Goal: Use online tool/utility: Utilize a website feature to perform a specific function

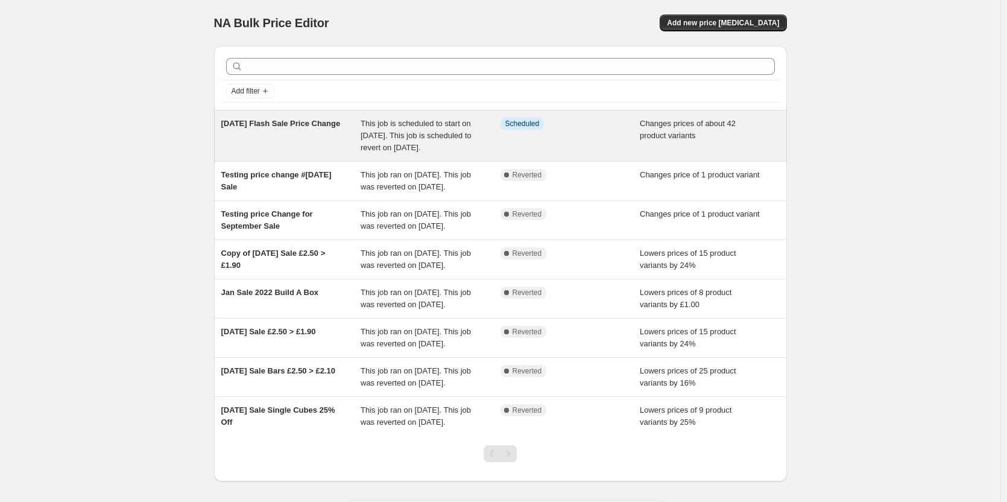
click at [239, 124] on span "[DATE] Flash Sale Price Change" at bounding box center [280, 123] width 119 height 9
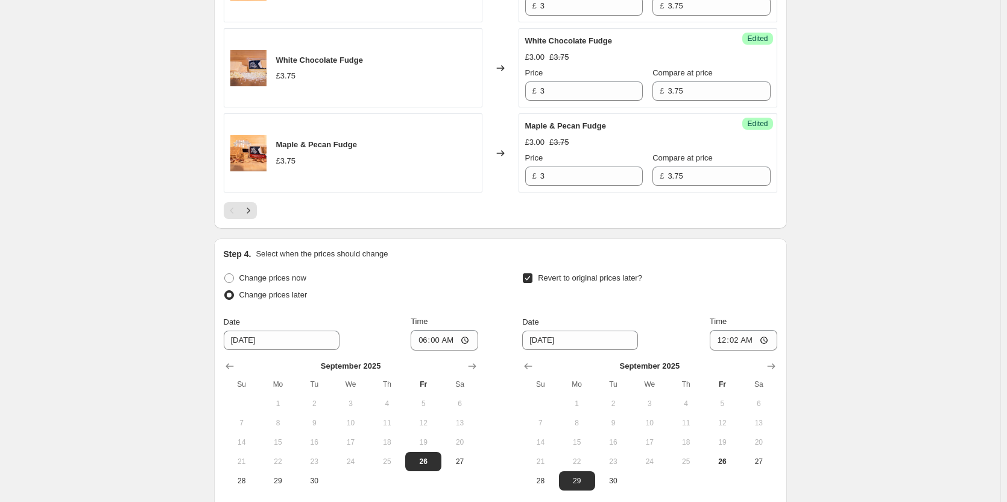
scroll to position [2110, 0]
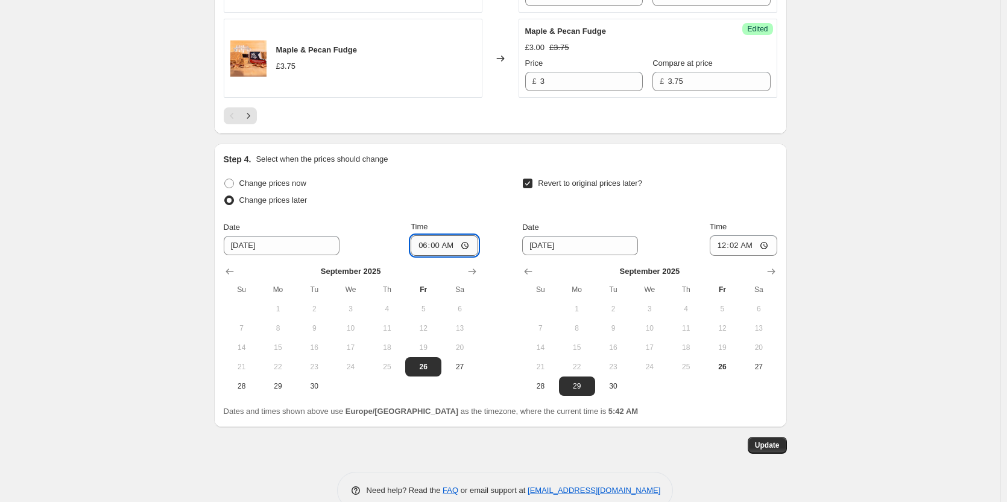
click at [438, 245] on input "06:00" at bounding box center [445, 245] width 68 height 20
click at [453, 252] on input "05:45" at bounding box center [445, 245] width 68 height 20
click at [450, 242] on input "05:45" at bounding box center [445, 245] width 68 height 20
type input "05:44"
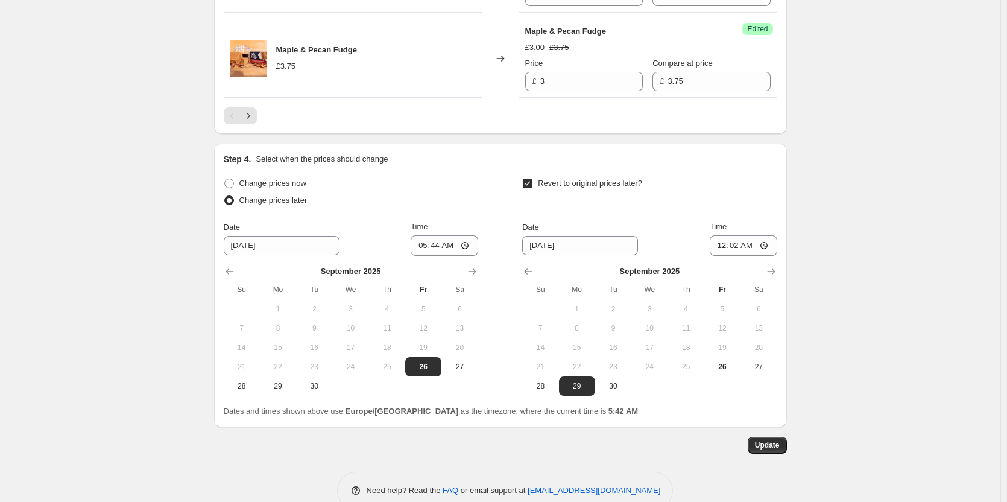
click at [761, 449] on span "Update" at bounding box center [767, 445] width 25 height 10
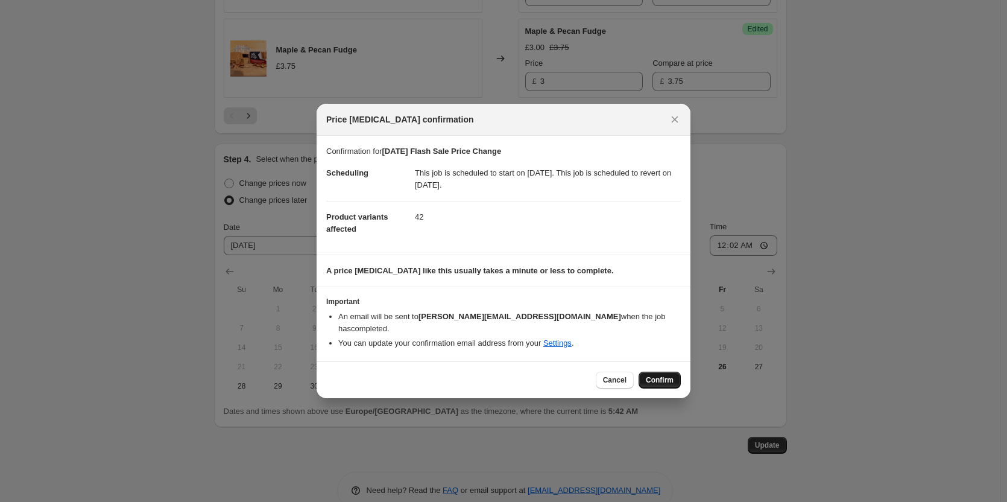
click at [666, 375] on span "Confirm" at bounding box center [660, 380] width 28 height 10
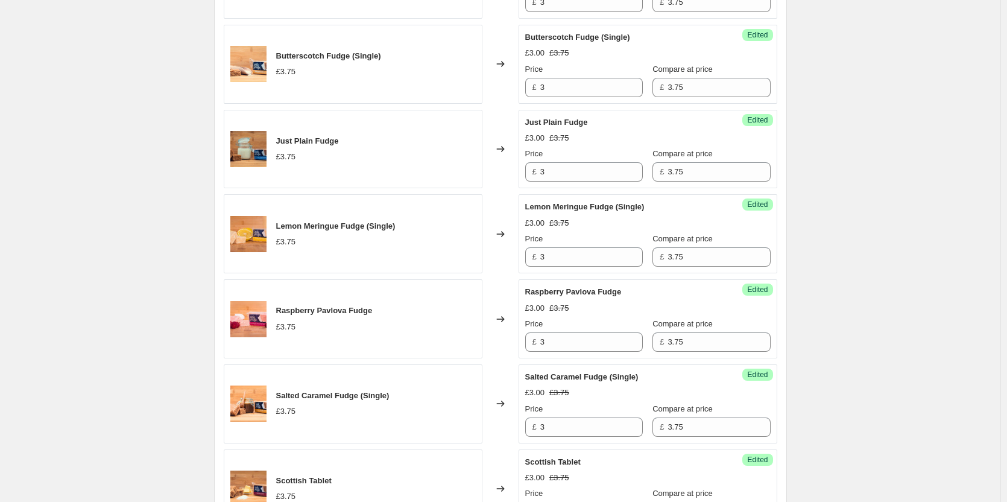
scroll to position [0, 0]
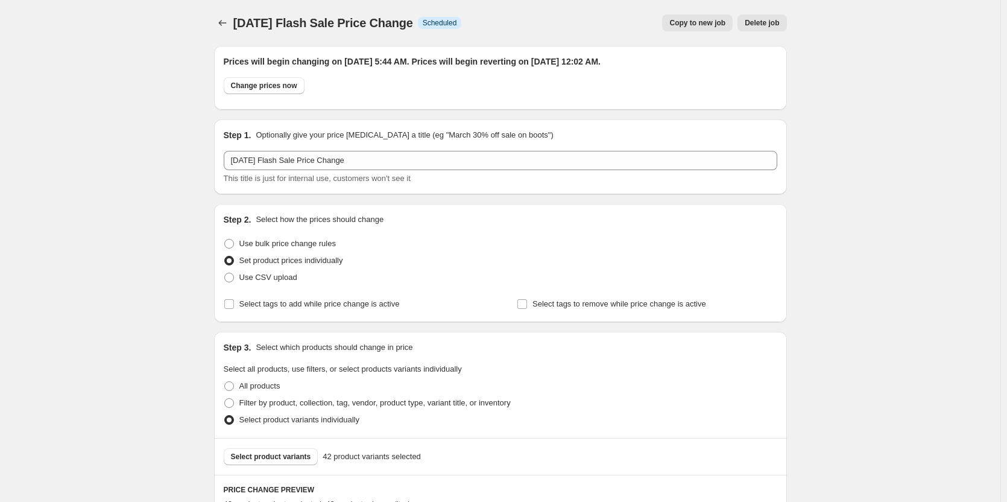
drag, startPoint x: 1034, startPoint y: 449, endPoint x: 992, endPoint y: 118, distance: 333.6
click at [268, 89] on span "Change prices now" at bounding box center [264, 86] width 66 height 10
radio input "true"
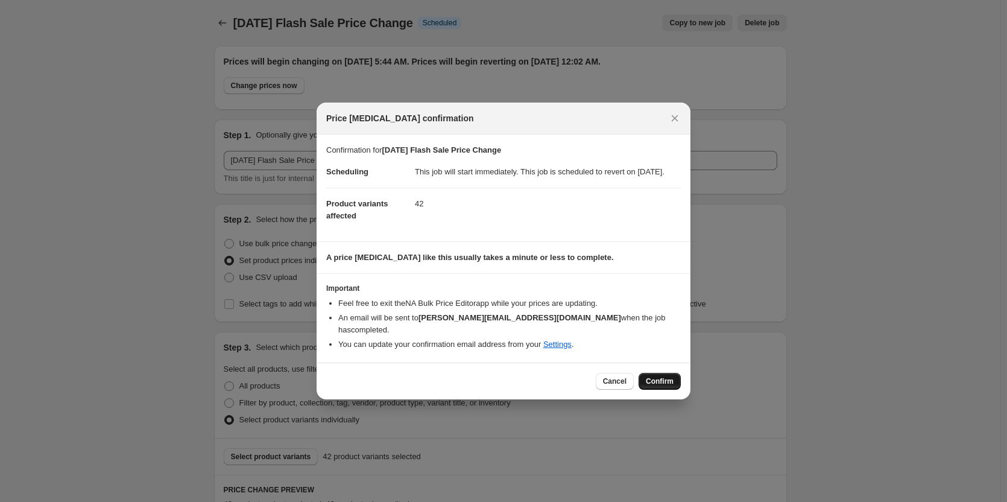
click at [670, 379] on span "Confirm" at bounding box center [660, 381] width 28 height 10
